Goal: Communication & Community: Answer question/provide support

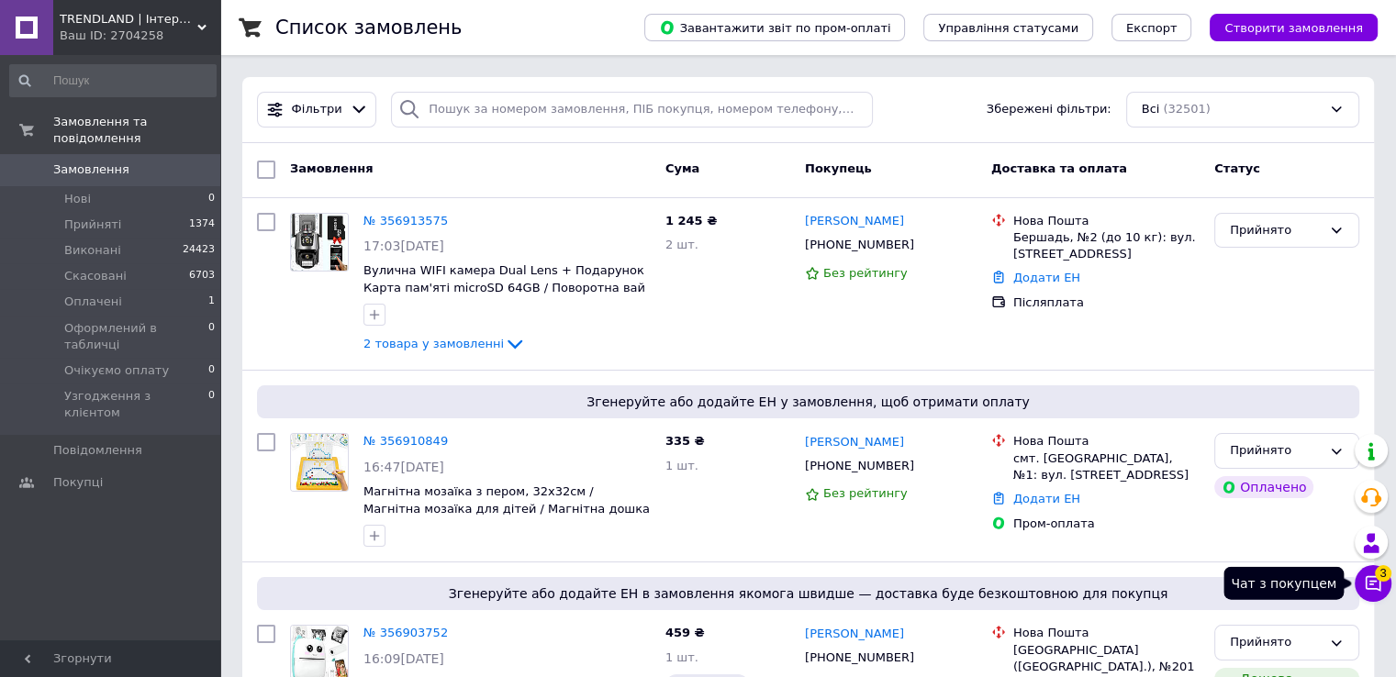
click at [1373, 588] on icon at bounding box center [1373, 584] width 16 height 16
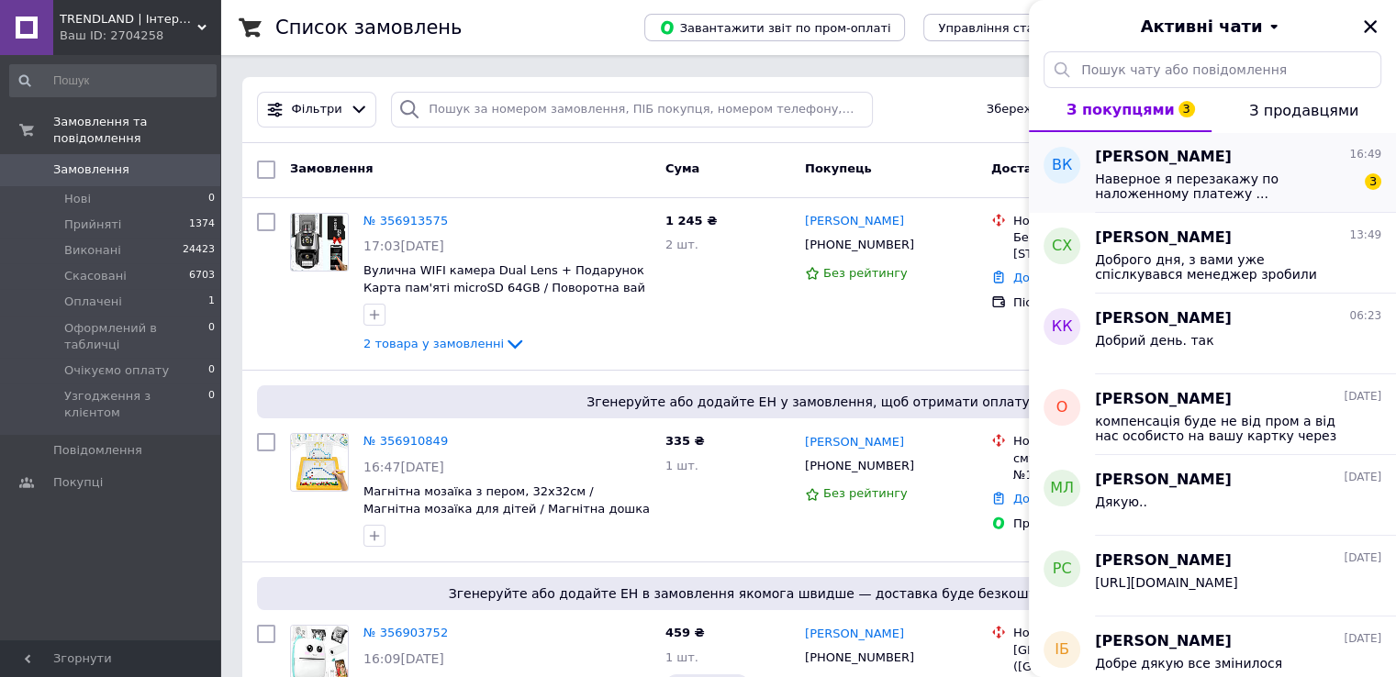
click at [1164, 177] on span "Наверное я перезакажу по наложенному платежу ..." at bounding box center [1225, 186] width 261 height 29
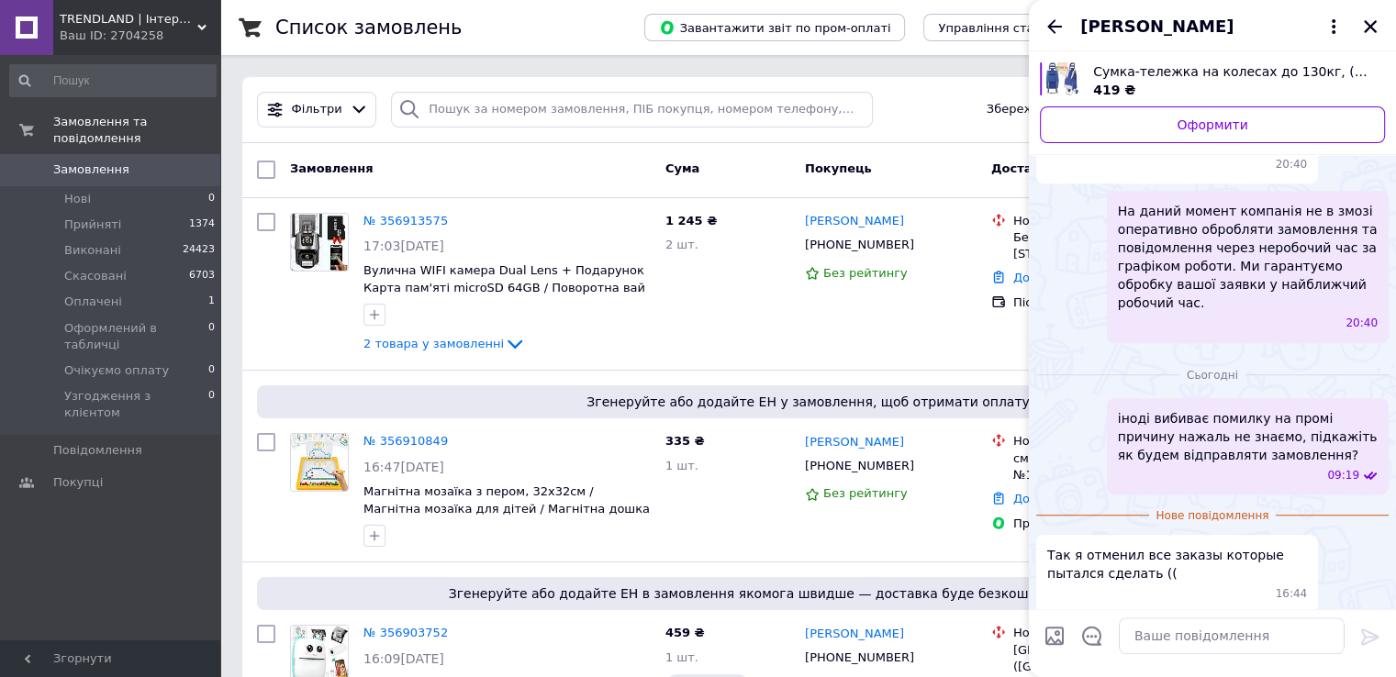
scroll to position [1186, 0]
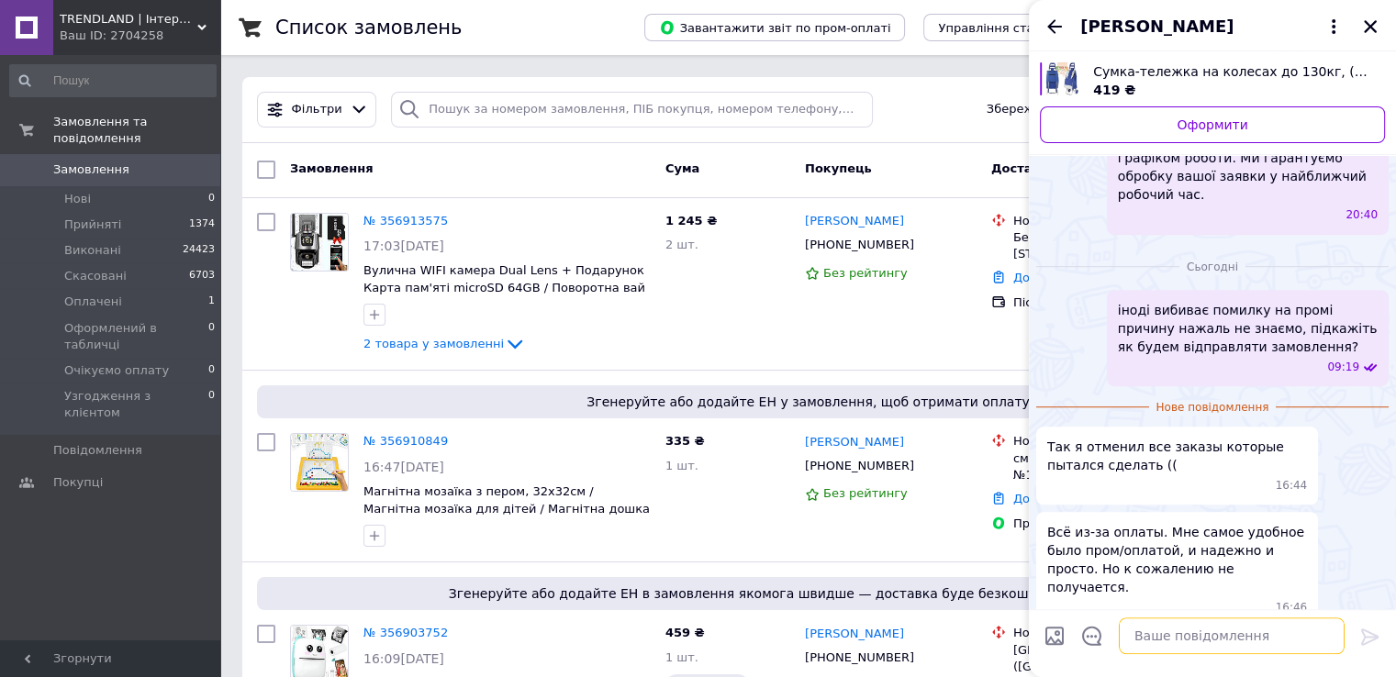
click at [1186, 637] on textarea at bounding box center [1232, 636] width 226 height 37
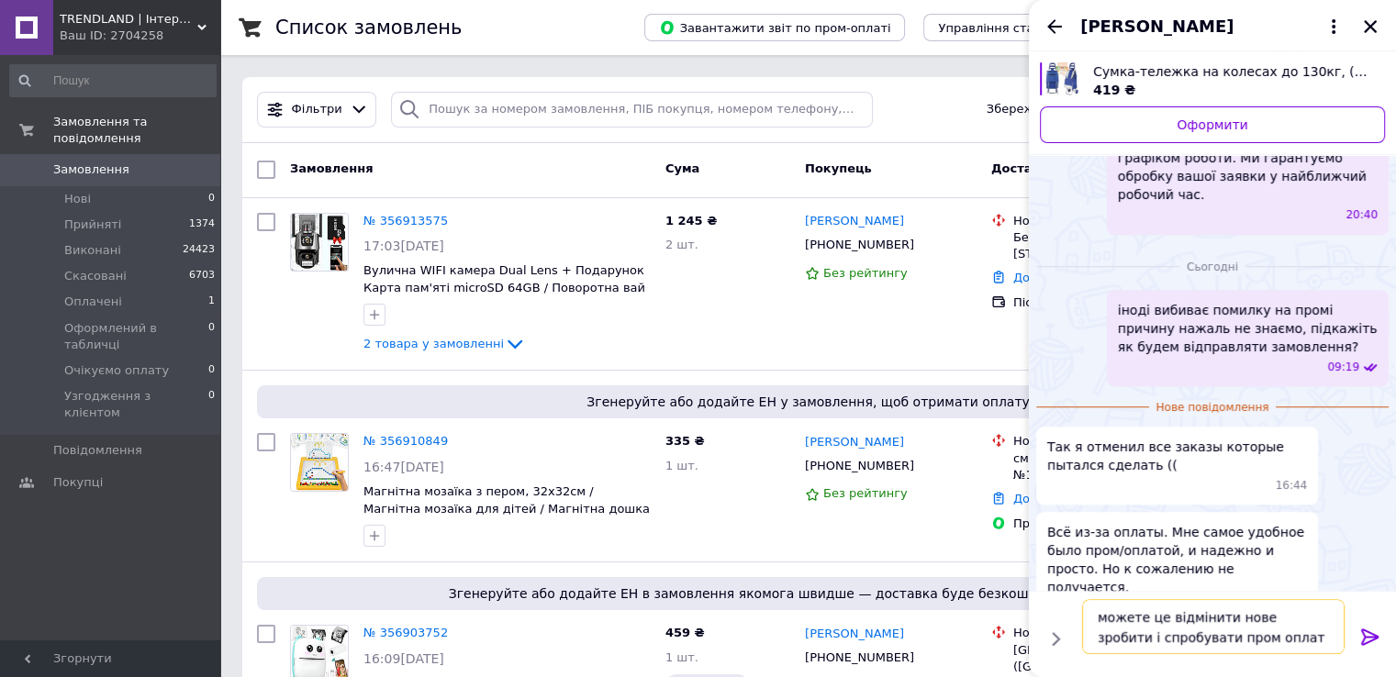
type textarea "можете це відмінити нове зробити і спробувати пром оплату"
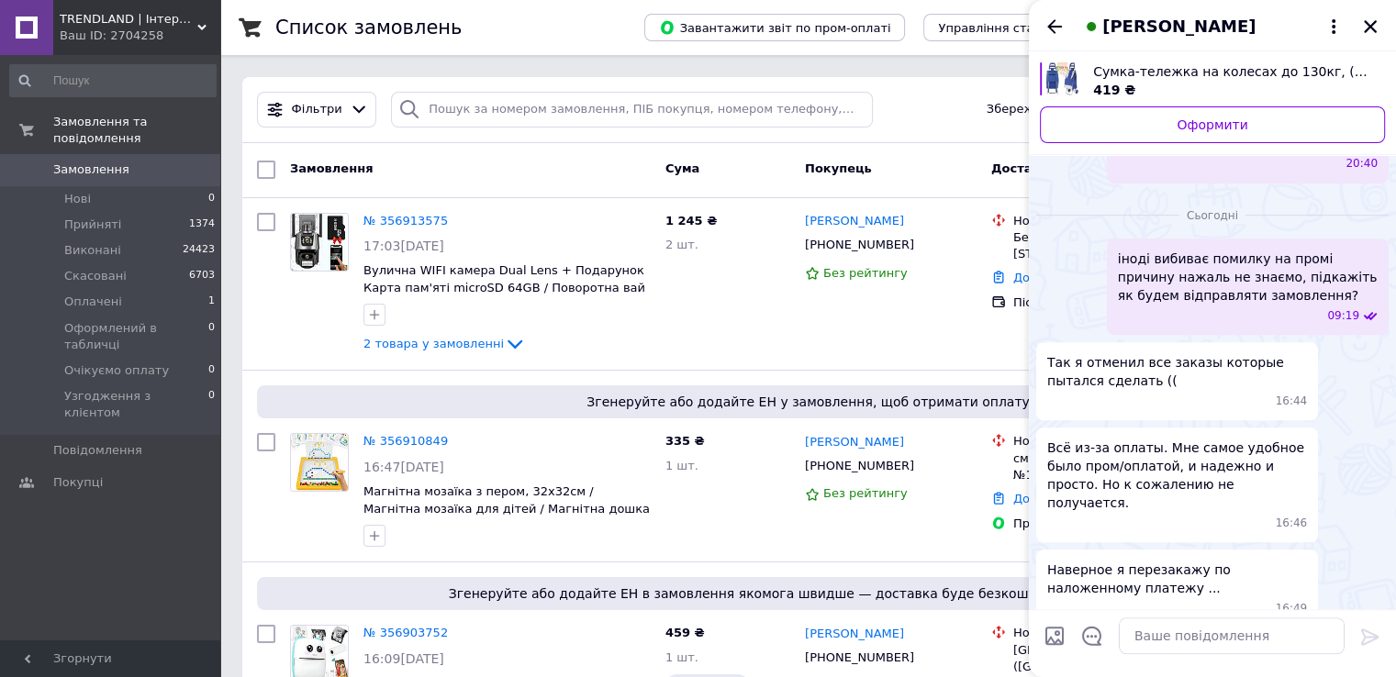
click at [1192, 28] on span "Владимир Крижановский" at bounding box center [1178, 27] width 153 height 24
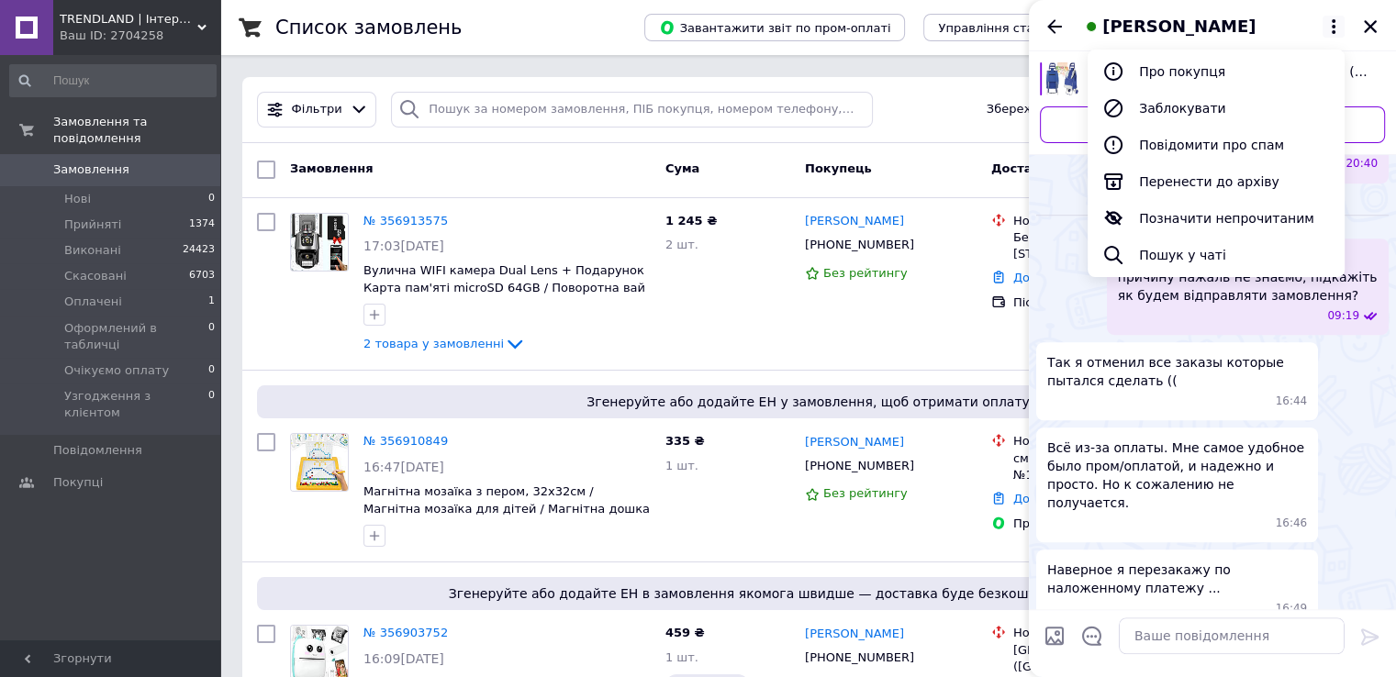
click at [1148, 28] on span "Владимир Крижановский" at bounding box center [1178, 27] width 153 height 24
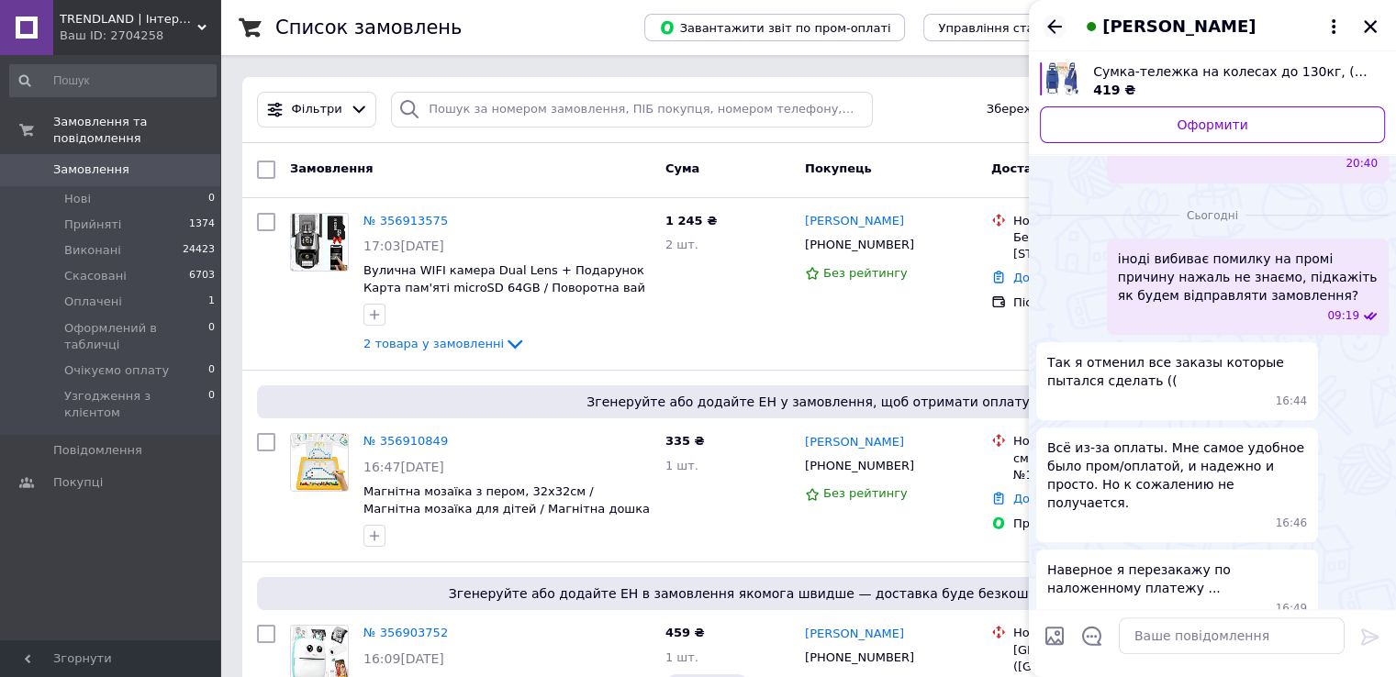
click at [1057, 23] on icon "Назад" at bounding box center [1054, 27] width 22 height 22
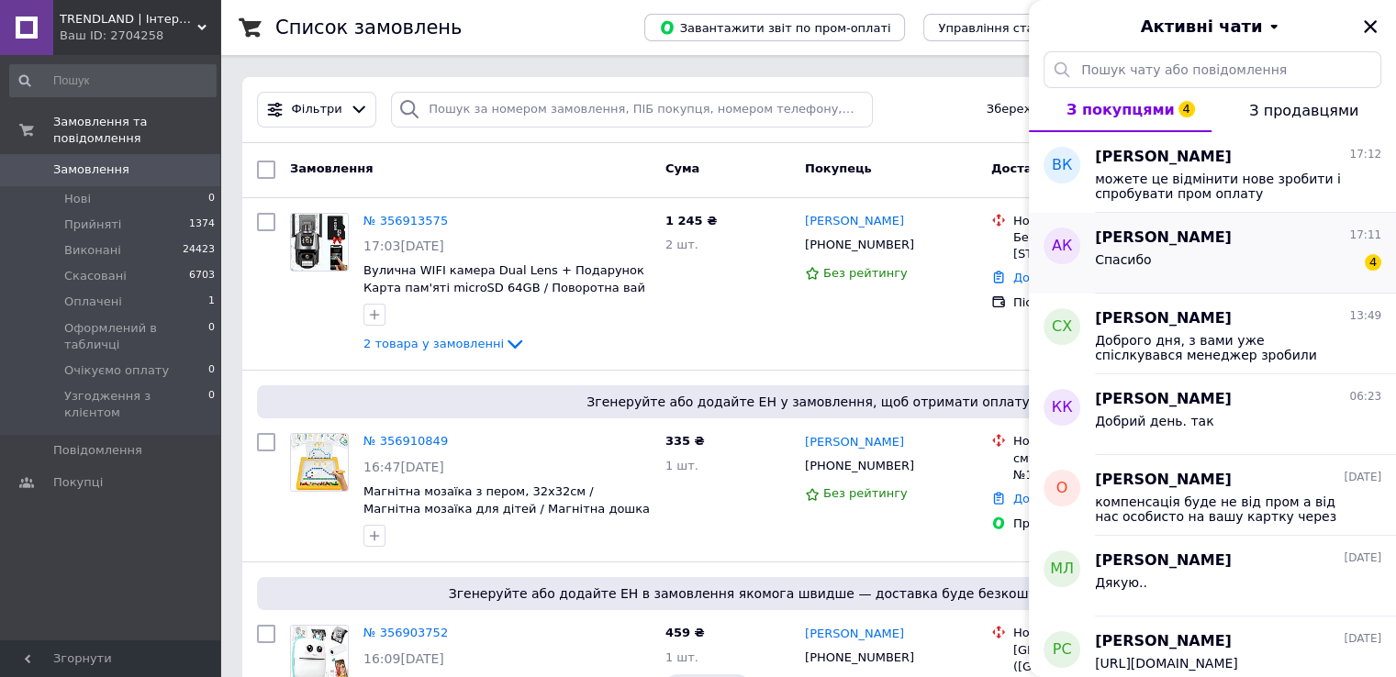
click at [1177, 259] on div "Спасибо 4" at bounding box center [1238, 263] width 286 height 29
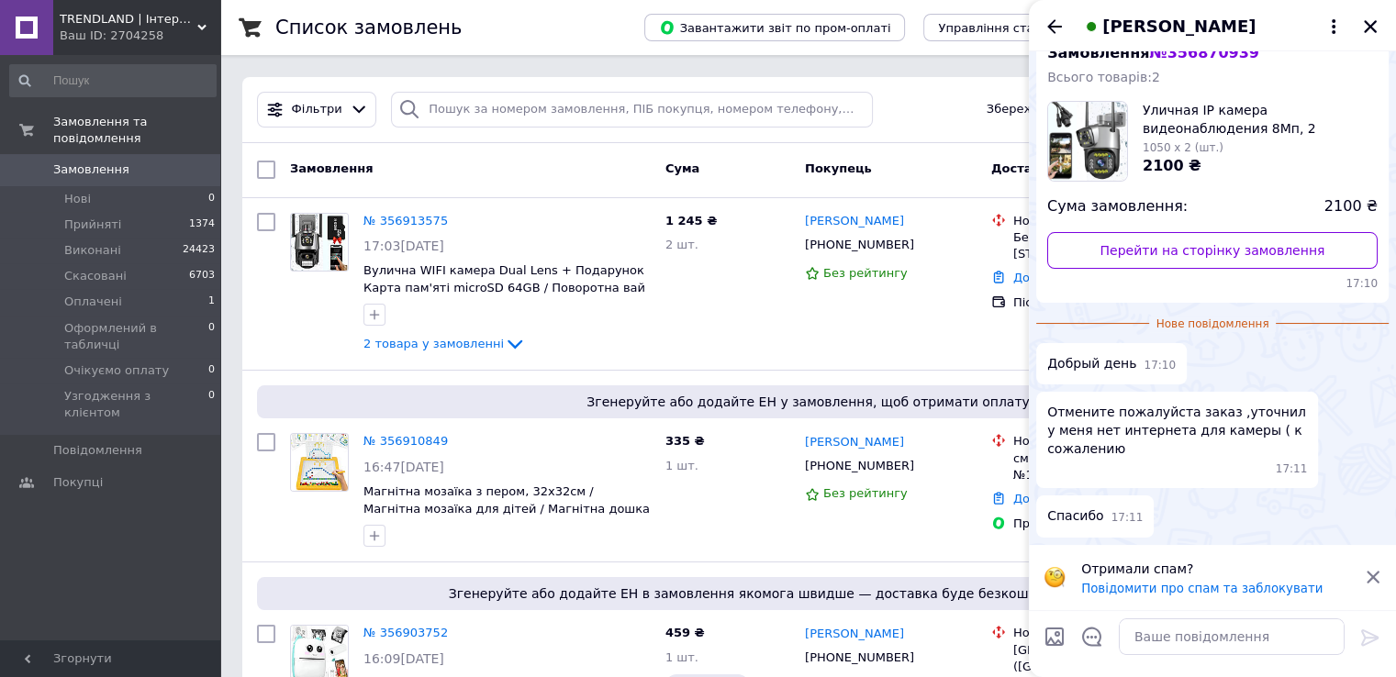
scroll to position [0, 0]
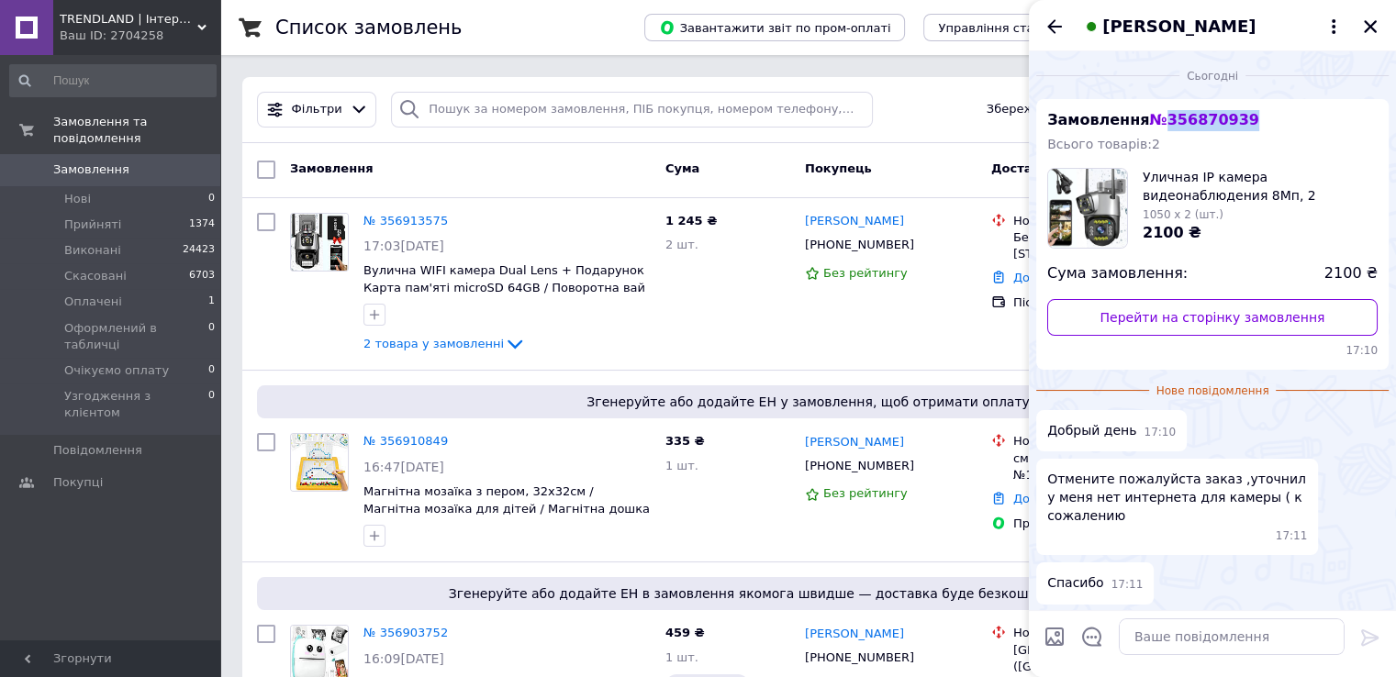
copy span "356870939"
drag, startPoint x: 1232, startPoint y: 118, endPoint x: 1156, endPoint y: 116, distance: 76.2
click at [1156, 116] on span "№ 356870939" at bounding box center [1203, 119] width 109 height 17
click at [1197, 317] on link "Перейти на сторінку замовлення" at bounding box center [1212, 317] width 330 height 37
click at [1167, 632] on textarea at bounding box center [1232, 636] width 226 height 37
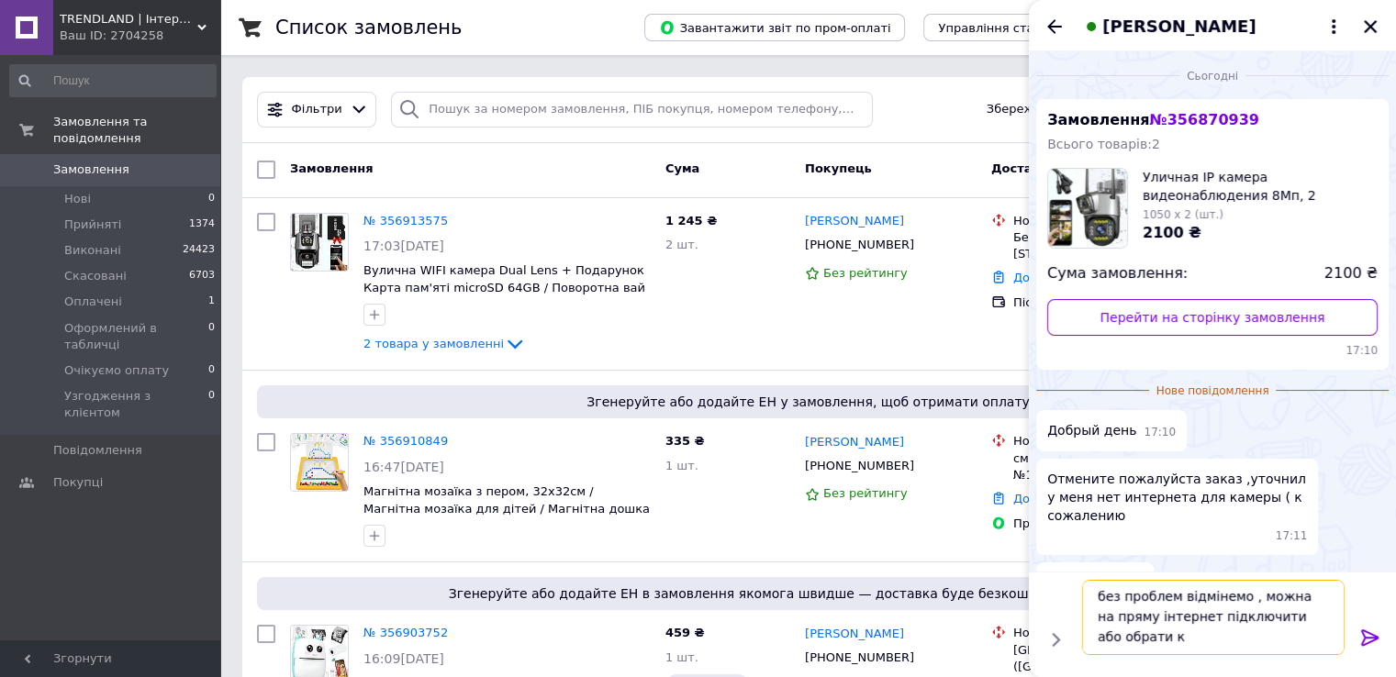
scroll to position [1, 0]
type textarea "без проблем відмінемо , можна на пряму інтернет підключити або обрати камеру та…"
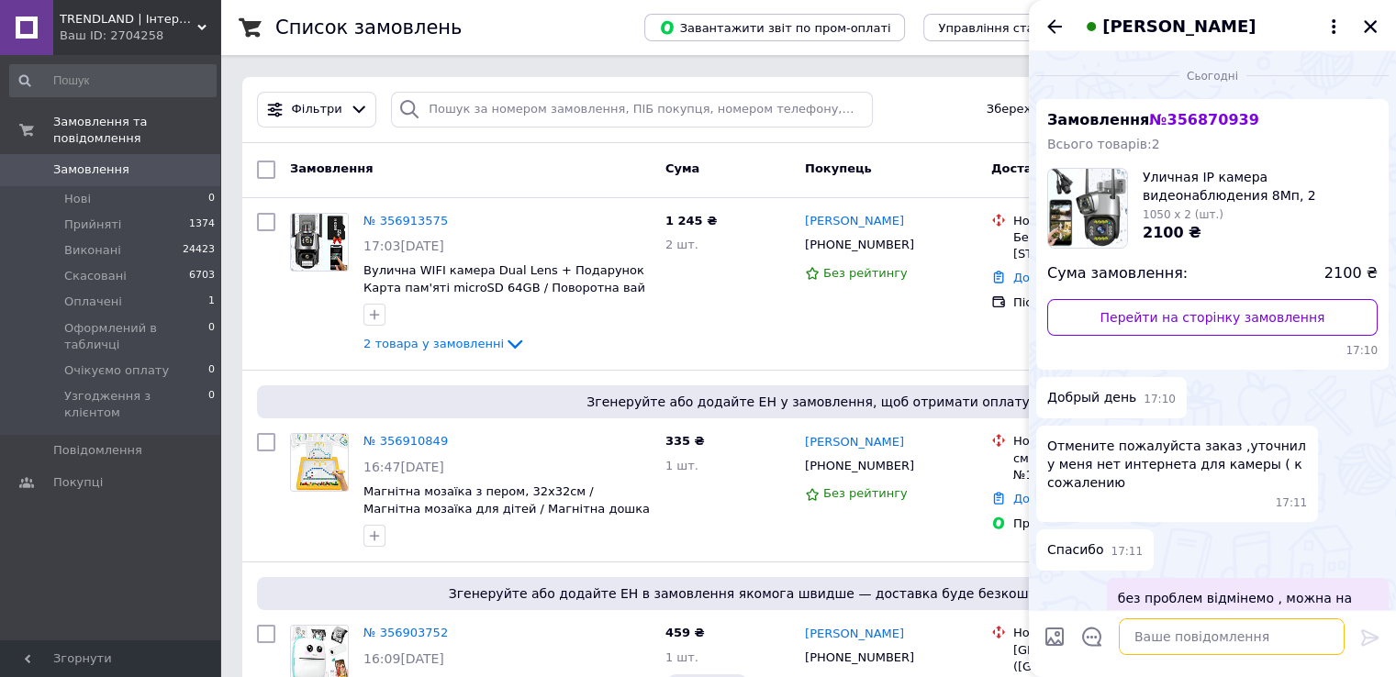
scroll to position [72, 0]
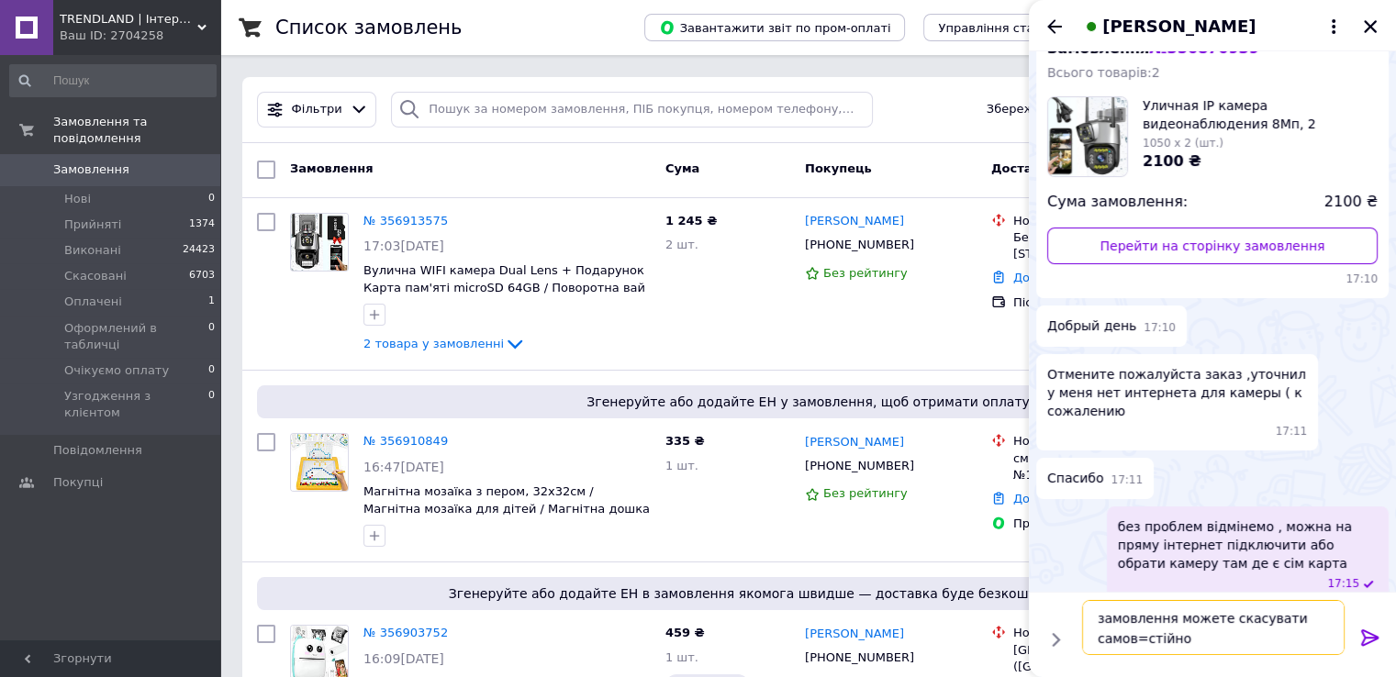
click at [1141, 643] on textarea "замовлення можете скасувати самов=стійно" at bounding box center [1213, 627] width 262 height 55
click at [1172, 640] on textarea "замовлення можете скасувати самовстійно" at bounding box center [1213, 627] width 262 height 55
type textarea "замовлення можете скасувати самовстійно в кабінеті"
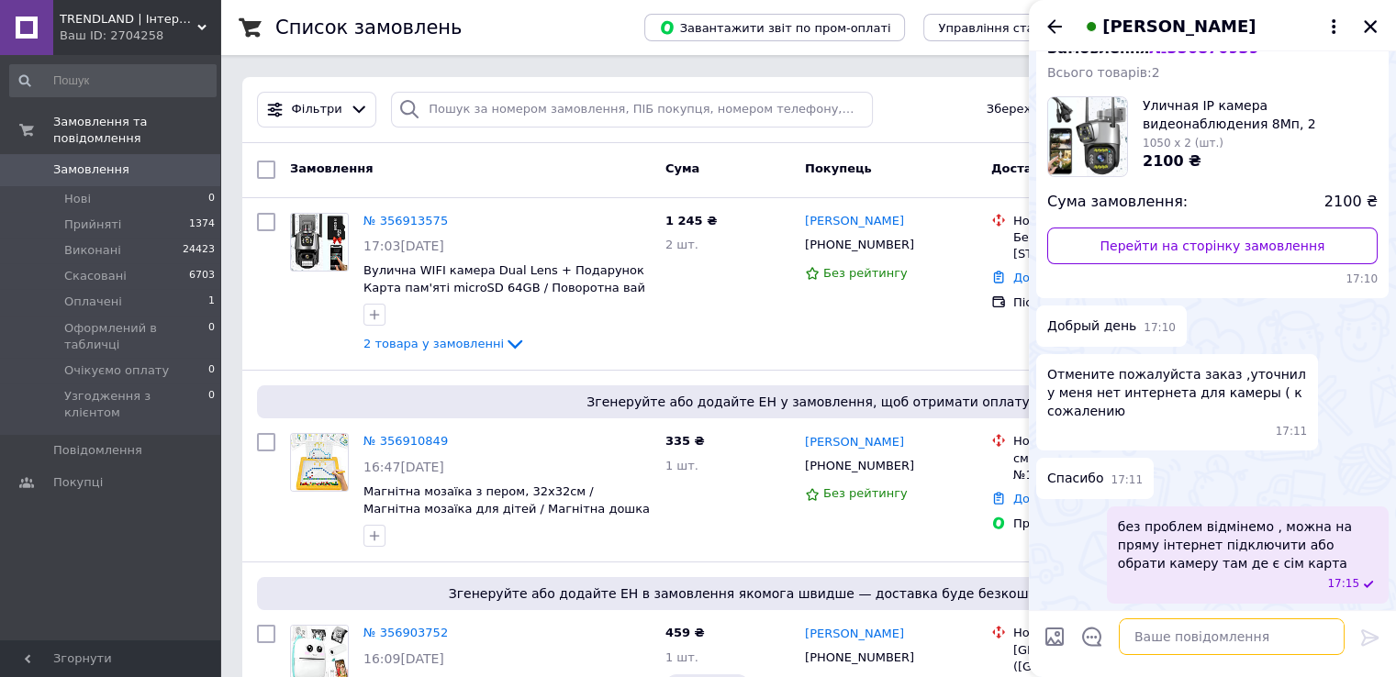
scroll to position [158, 0]
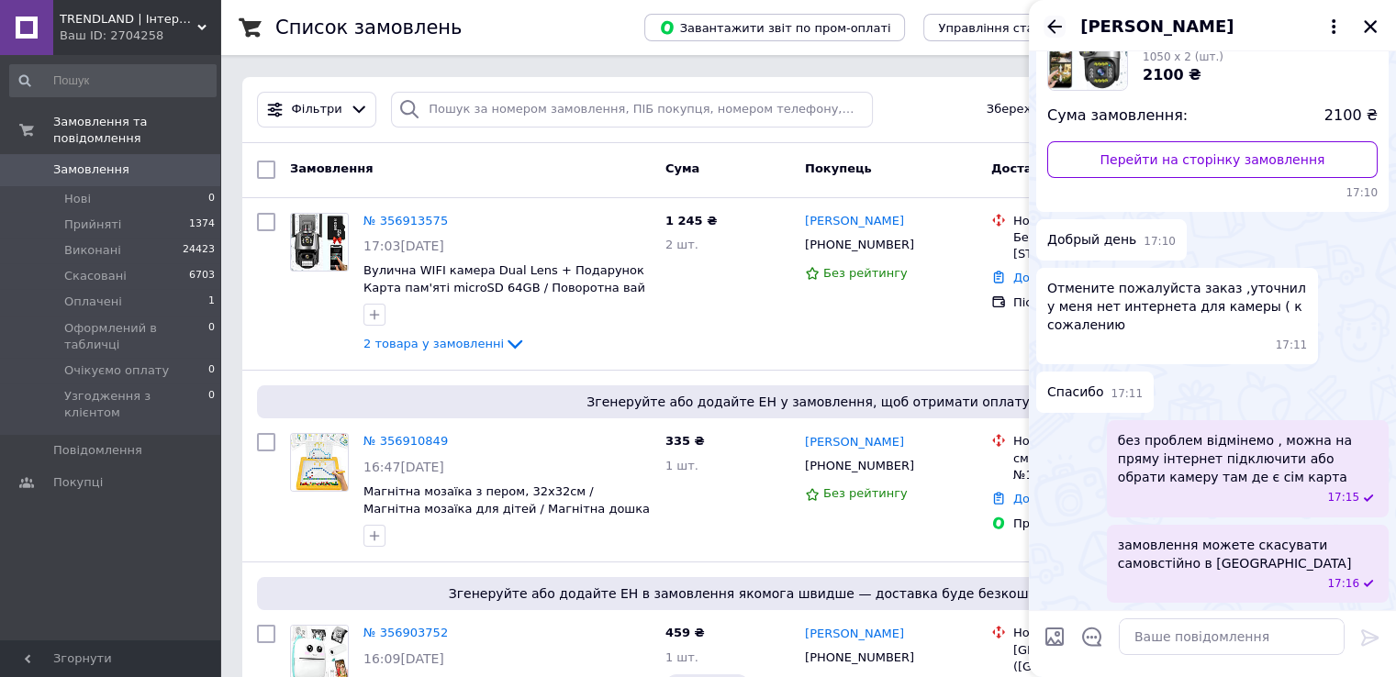
click at [1049, 23] on icon "Назад" at bounding box center [1054, 27] width 22 height 22
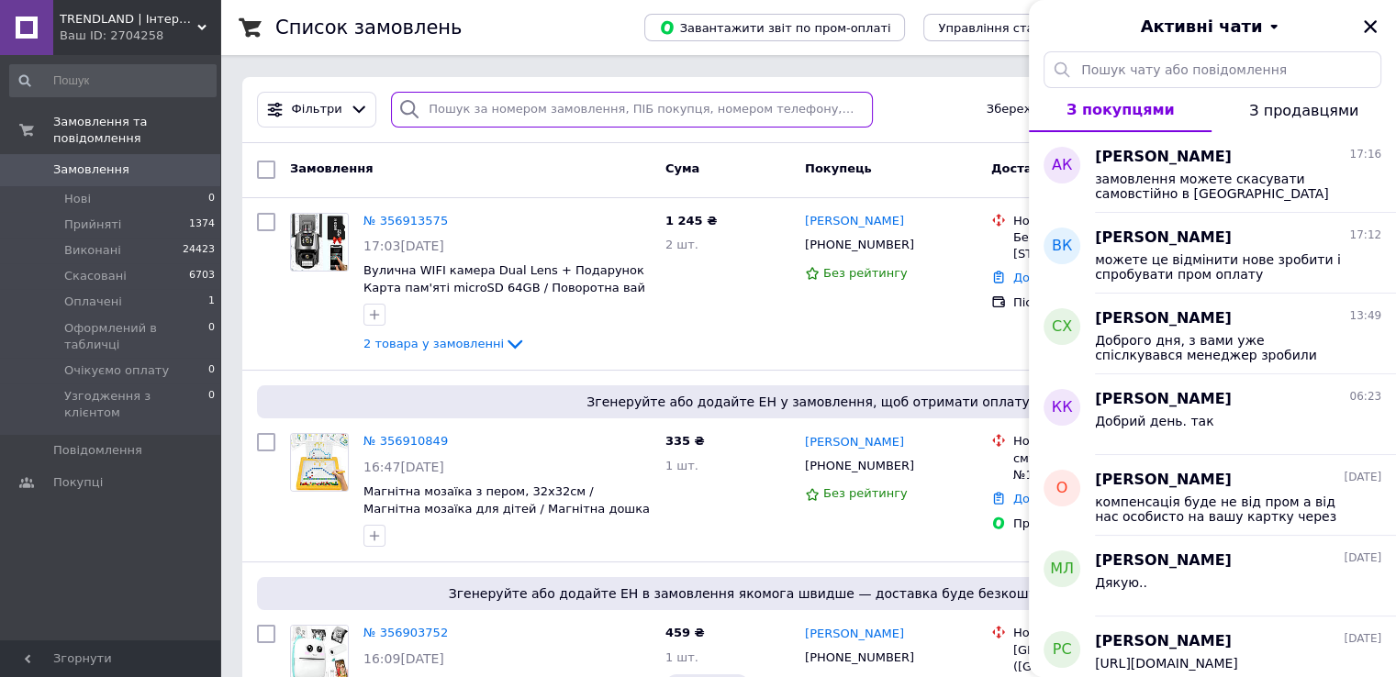
click at [496, 102] on input "search" at bounding box center [632, 110] width 482 height 36
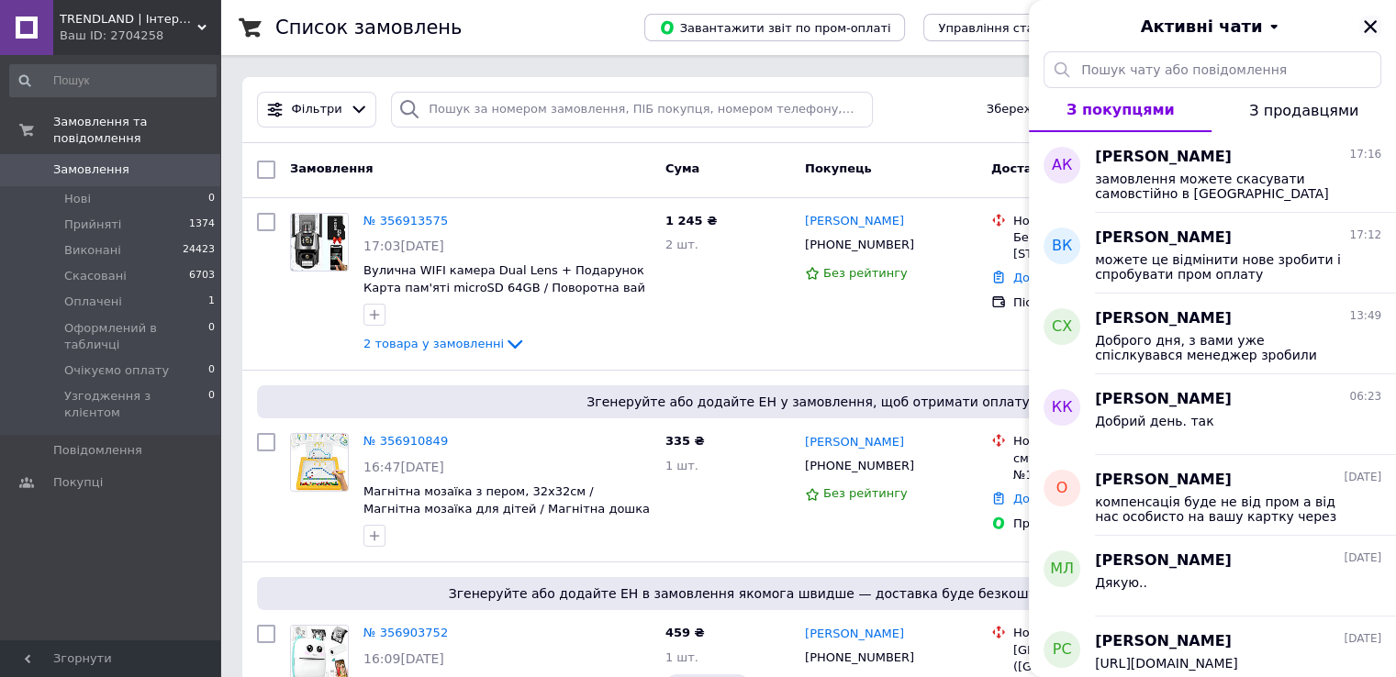
click at [1371, 27] on icon "Закрити" at bounding box center [1370, 26] width 13 height 13
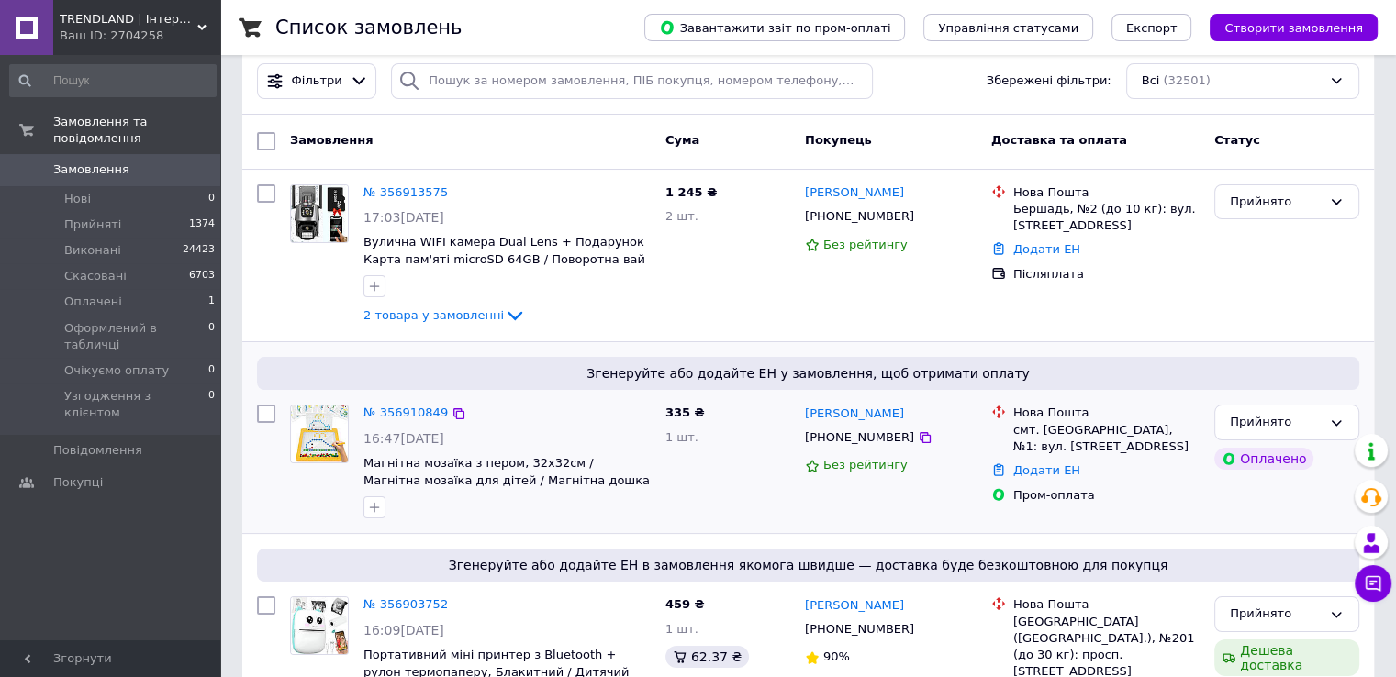
scroll to position [0, 0]
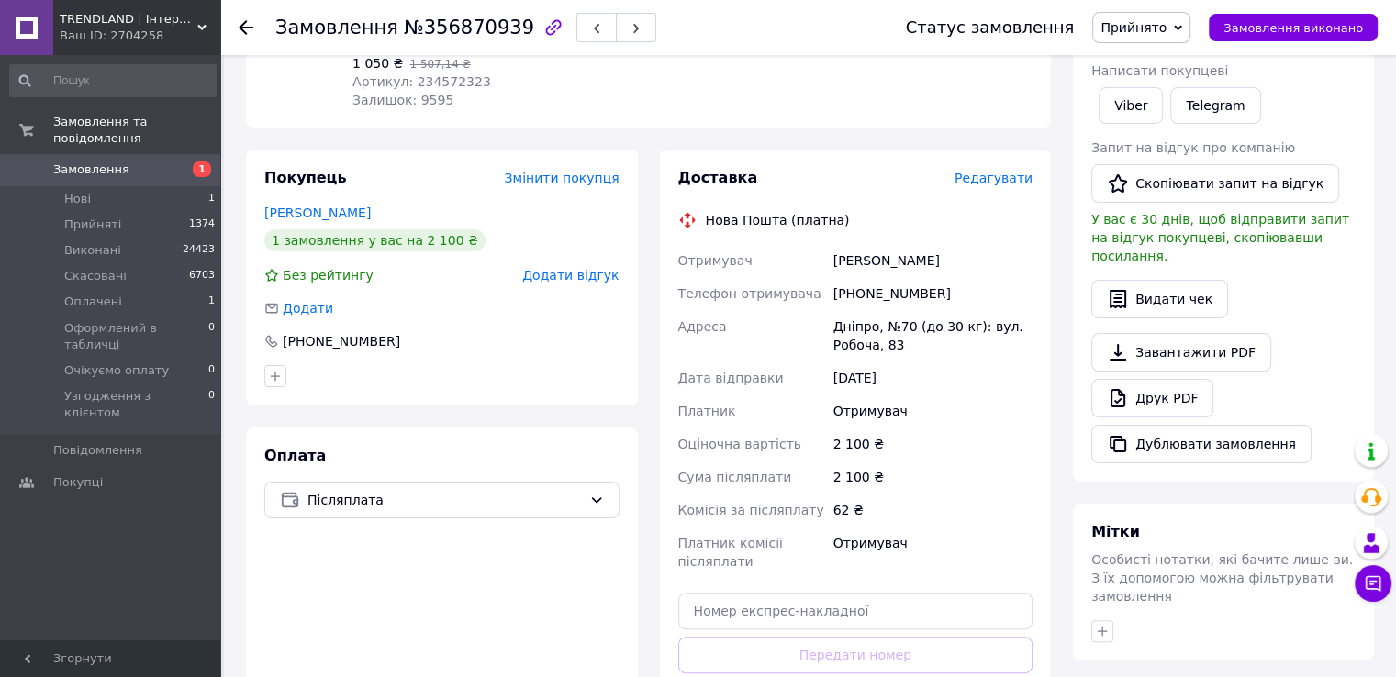
scroll to position [285, 0]
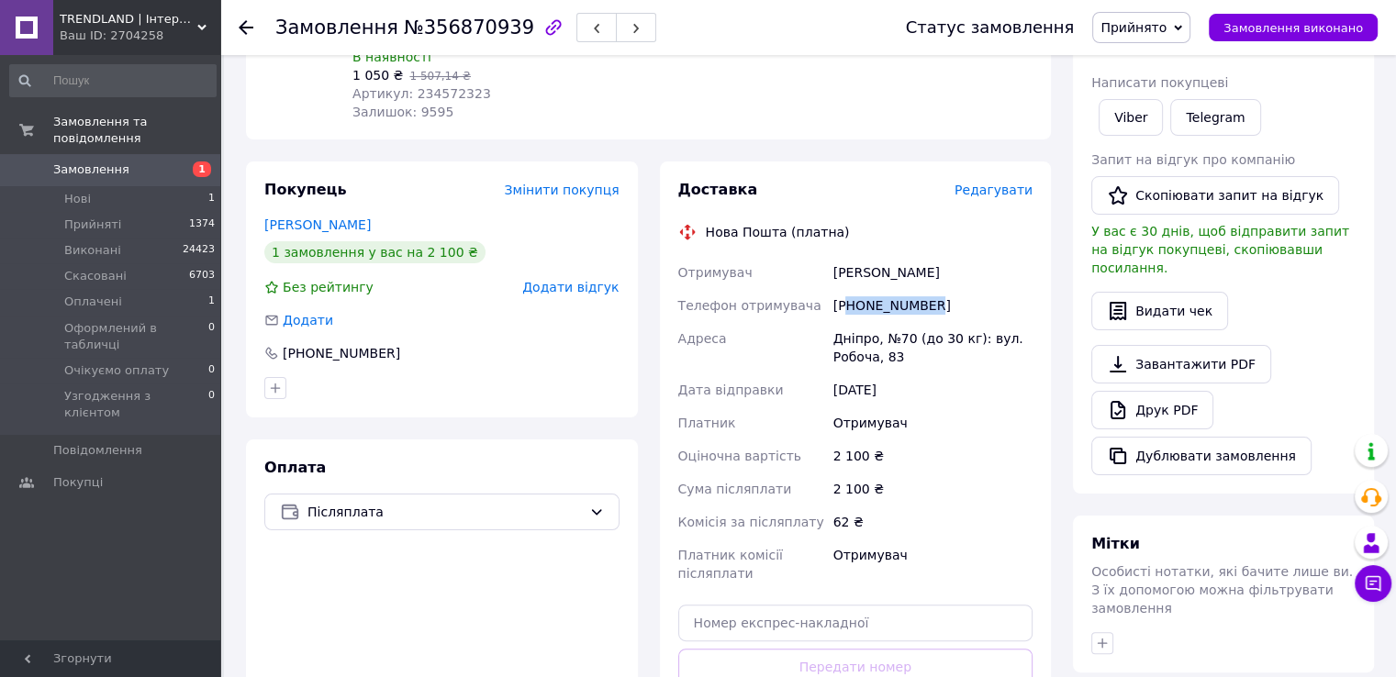
drag, startPoint x: 939, startPoint y: 306, endPoint x: 848, endPoint y: 305, distance: 90.9
click at [848, 305] on div "[PHONE_NUMBER]" at bounding box center [933, 305] width 206 height 33
copy div "Карагодин Александр"
drag, startPoint x: 962, startPoint y: 274, endPoint x: 829, endPoint y: 270, distance: 133.1
click at [830, 270] on div "Карагодин Александр" at bounding box center [933, 272] width 206 height 33
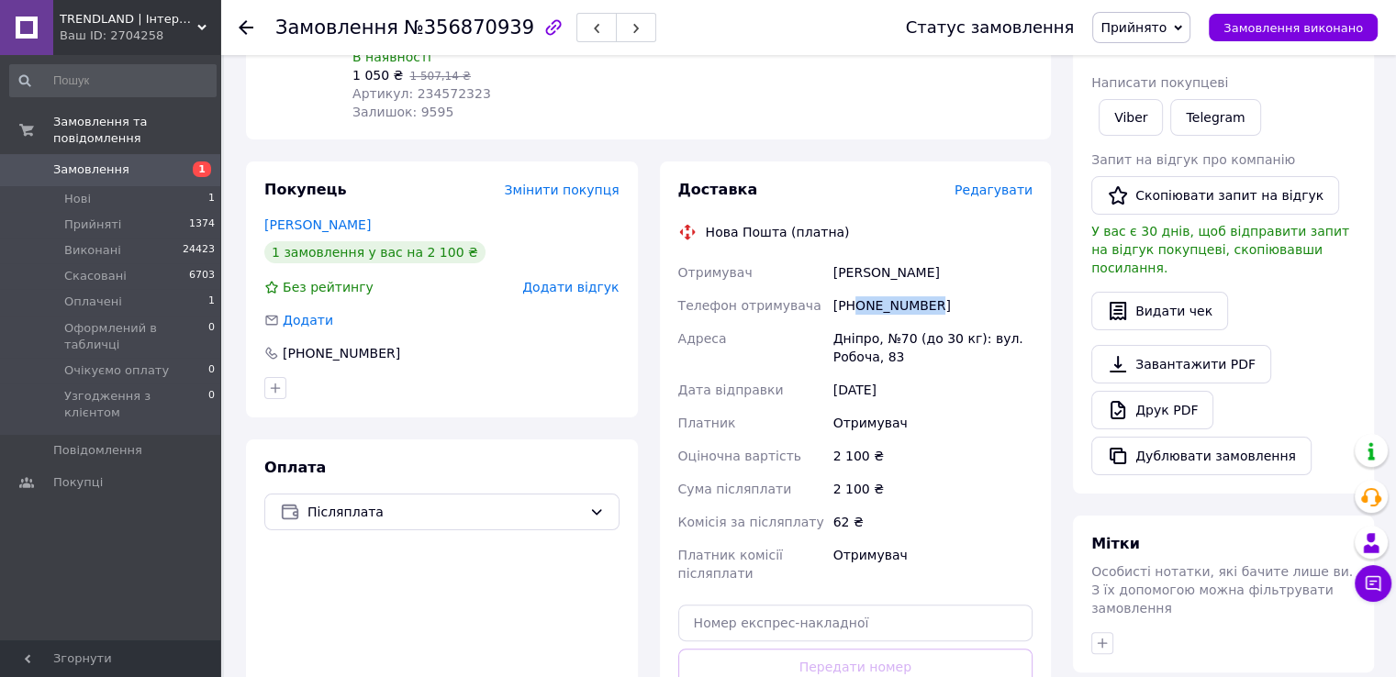
copy div "0982380001"
drag, startPoint x: 932, startPoint y: 313, endPoint x: 855, endPoint y: 307, distance: 77.3
click at [855, 307] on div "[PHONE_NUMBER]" at bounding box center [933, 305] width 206 height 33
